Goal: Transaction & Acquisition: Download file/media

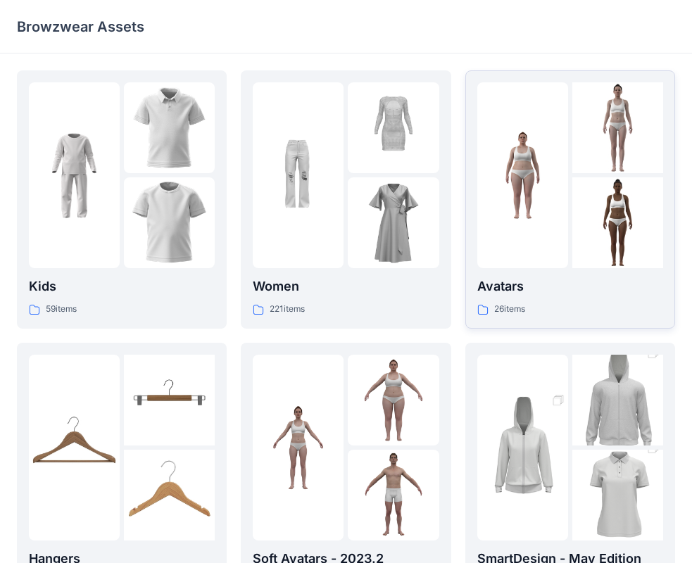
click at [533, 300] on div "Avatars 26 items" at bounding box center [570, 297] width 186 height 40
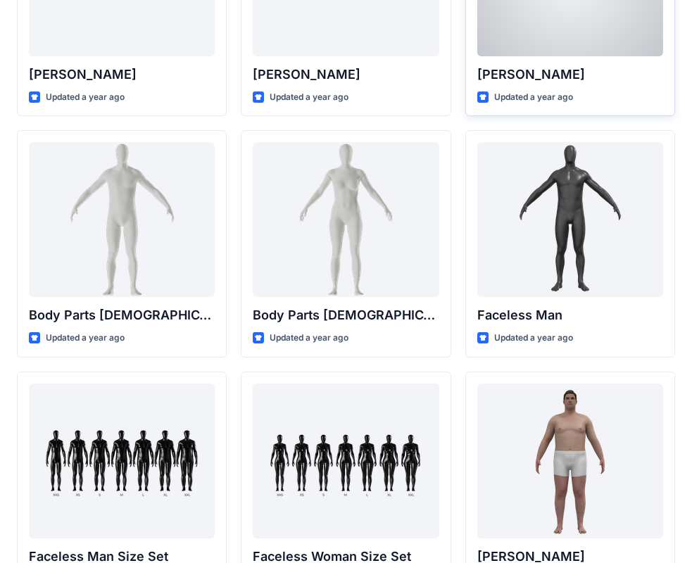
scroll to position [493, 0]
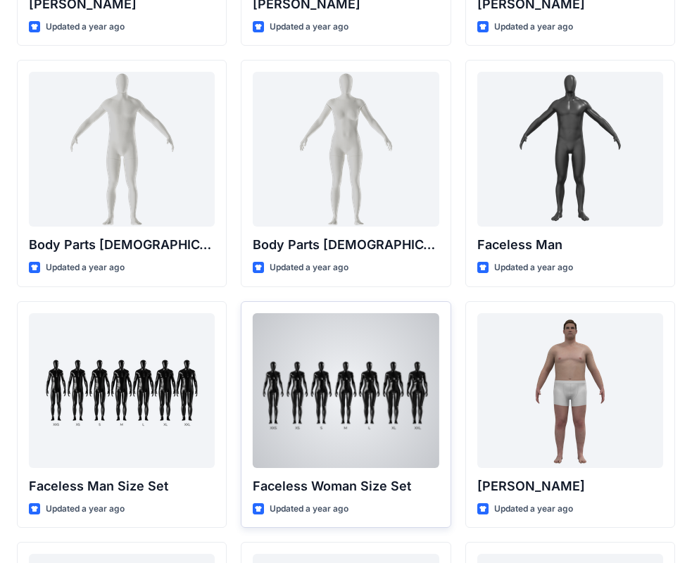
click at [360, 495] on p "Faceless Woman Size Set" at bounding box center [346, 486] width 186 height 20
click at [378, 484] on p "Faceless Woman Size Set" at bounding box center [346, 486] width 186 height 20
click at [296, 481] on p "Faceless Woman Size Set" at bounding box center [346, 486] width 186 height 20
click at [374, 493] on p "Faceless Woman Size Set" at bounding box center [346, 486] width 186 height 20
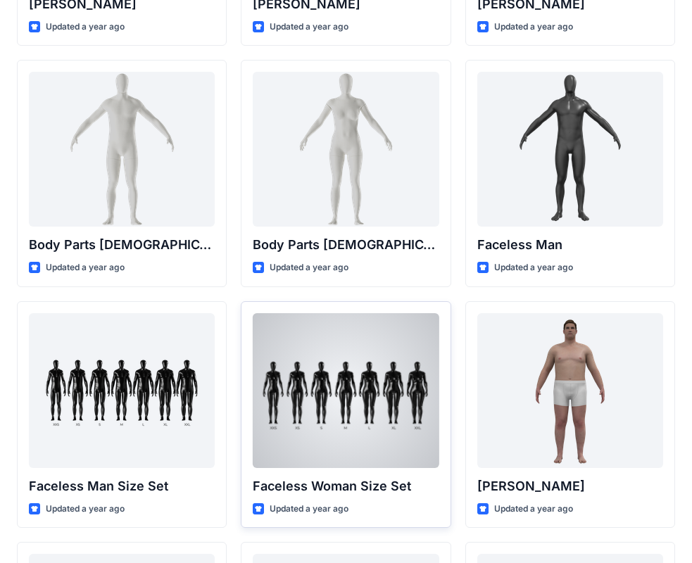
click at [301, 504] on p "Updated a year ago" at bounding box center [308, 509] width 79 height 15
click at [291, 509] on p "Updated a year ago" at bounding box center [308, 509] width 79 height 15
click at [319, 410] on div at bounding box center [346, 390] width 186 height 155
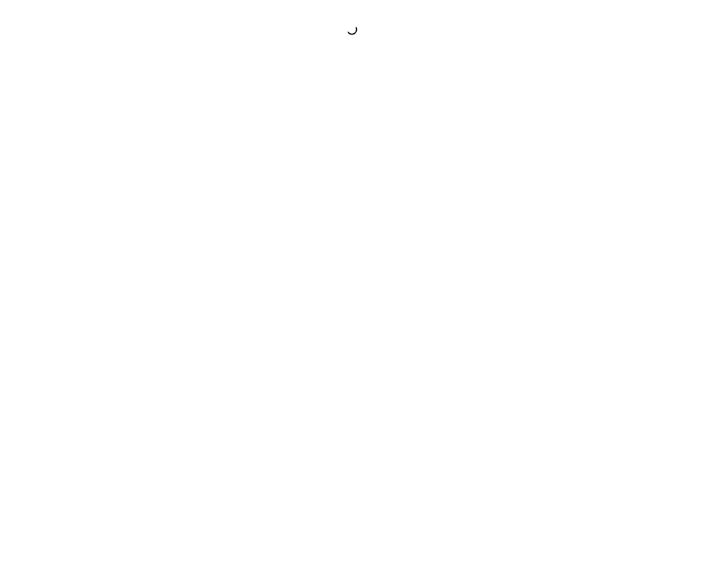
click at [319, 410] on div at bounding box center [352, 281] width 704 height 563
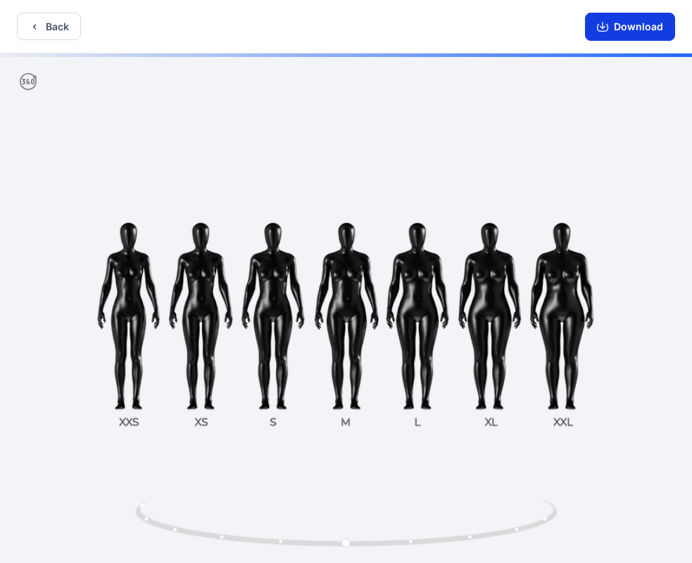
click at [623, 18] on button "Download" at bounding box center [630, 27] width 90 height 28
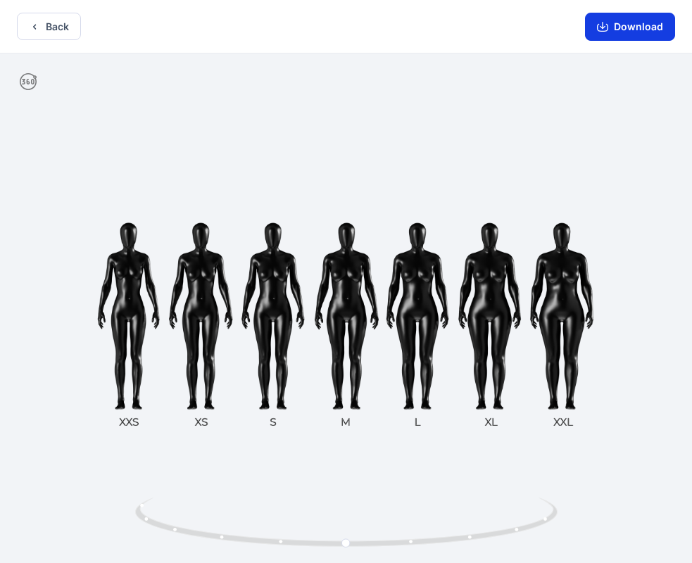
click at [647, 25] on button "Download" at bounding box center [630, 27] width 90 height 28
